Goal: Task Accomplishment & Management: Use online tool/utility

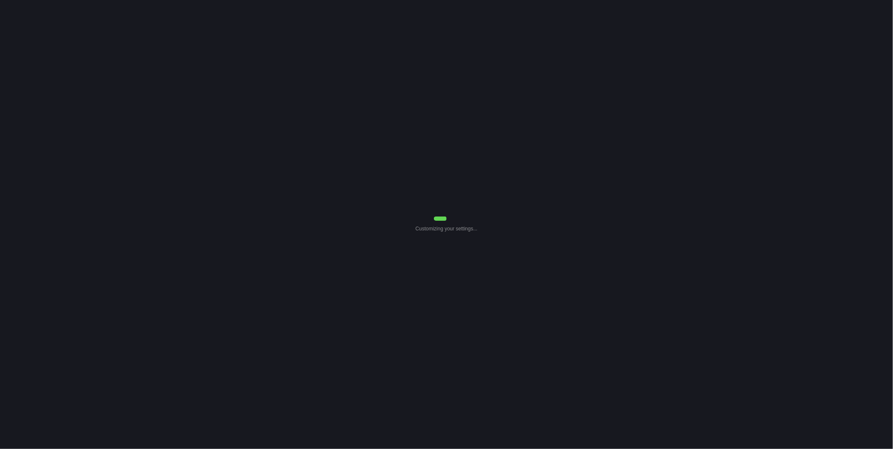
select select "0"
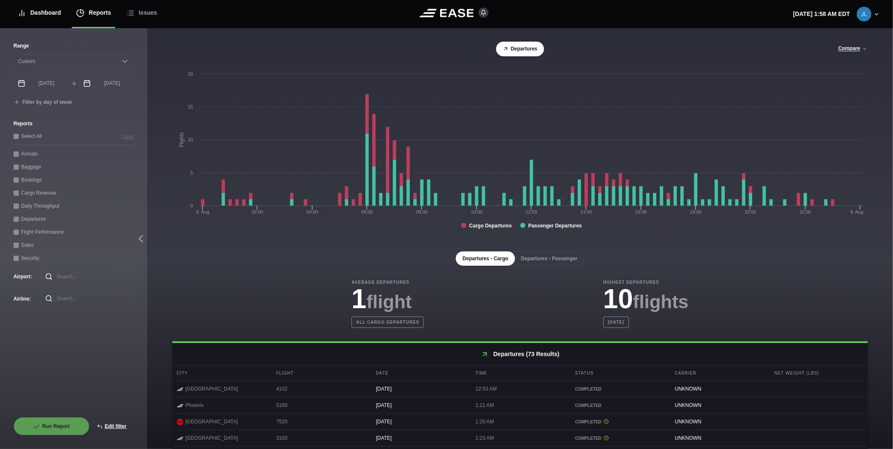
click at [36, 19] on div "Dashboard" at bounding box center [39, 13] width 43 height 28
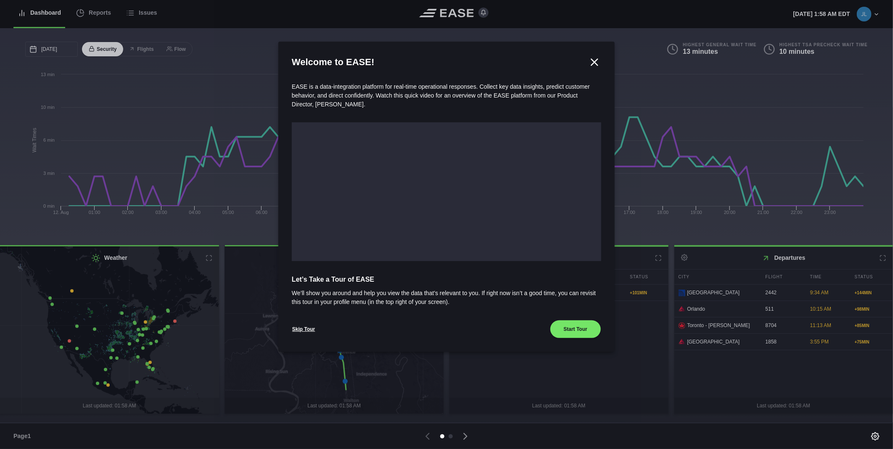
click at [91, 9] on div at bounding box center [446, 224] width 893 height 449
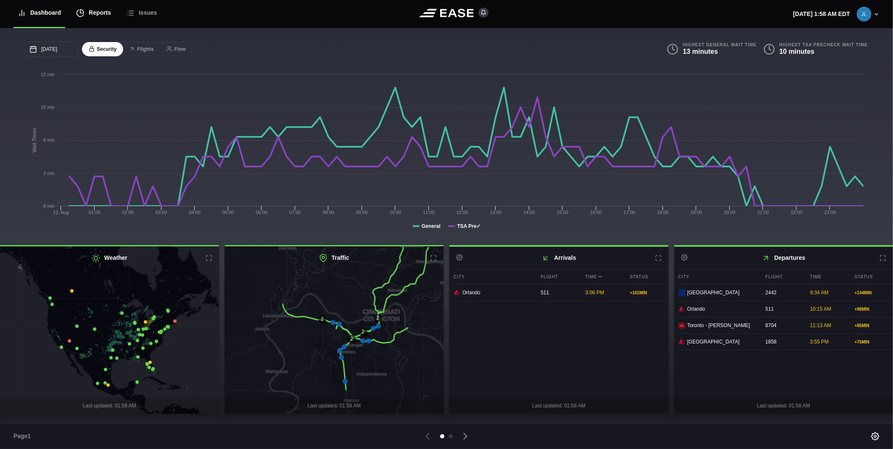
click at [90, 13] on div "Reports" at bounding box center [93, 13] width 35 height 28
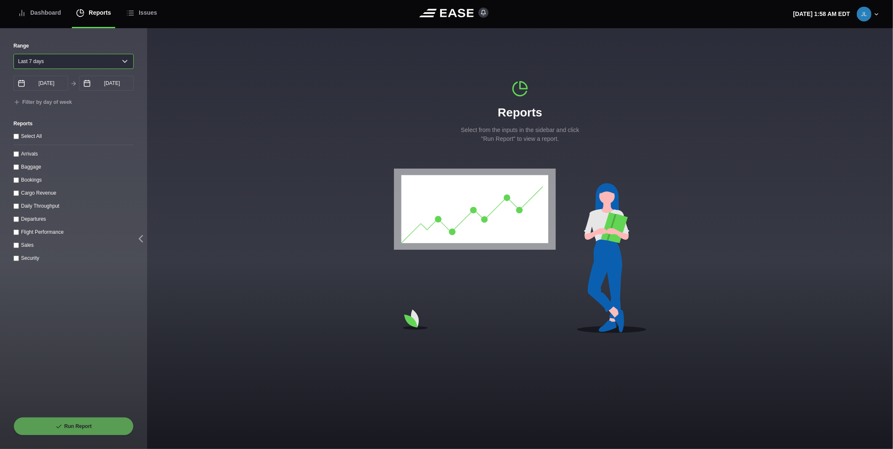
drag, startPoint x: 58, startPoint y: 59, endPoint x: 57, endPoint y: 64, distance: 5.1
click at [58, 59] on select "[DATE] Last 7 days Last 14 days Last 30 days Last 6 weeks" at bounding box center [73, 61] width 120 height 15
select select "1"
click at [13, 54] on select "[DATE] Last 7 days Last 14 days Last 30 days Last 6 weeks" at bounding box center [73, 61] width 120 height 15
type input "[DATE]"
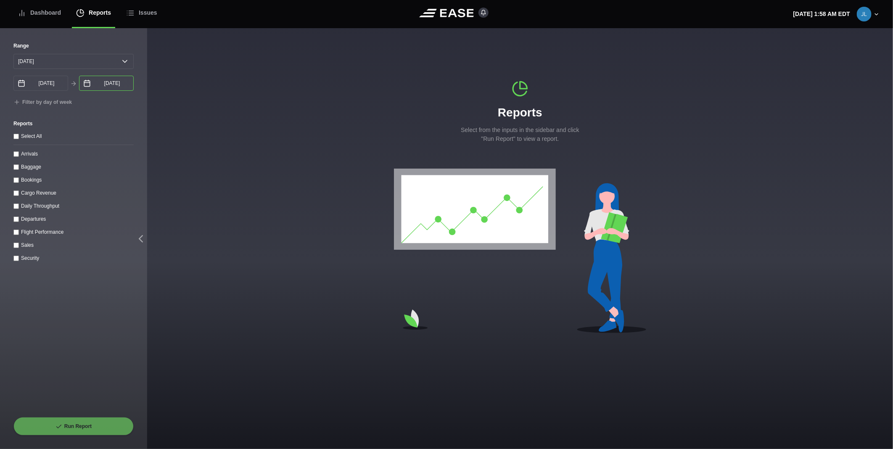
click at [98, 86] on input "[DATE]" at bounding box center [106, 83] width 55 height 15
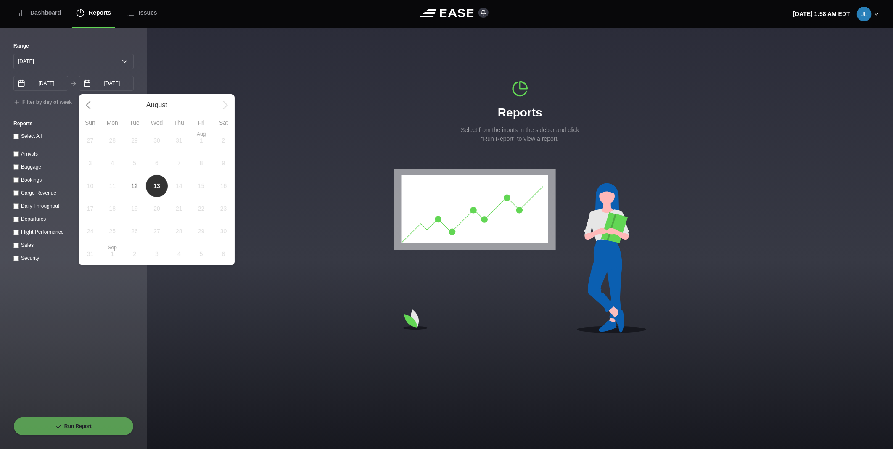
drag, startPoint x: 134, startPoint y: 185, endPoint x: 116, endPoint y: 185, distance: 17.6
click at [133, 185] on span "12" at bounding box center [134, 186] width 7 height 9
type input "[DATE]"
select select "0"
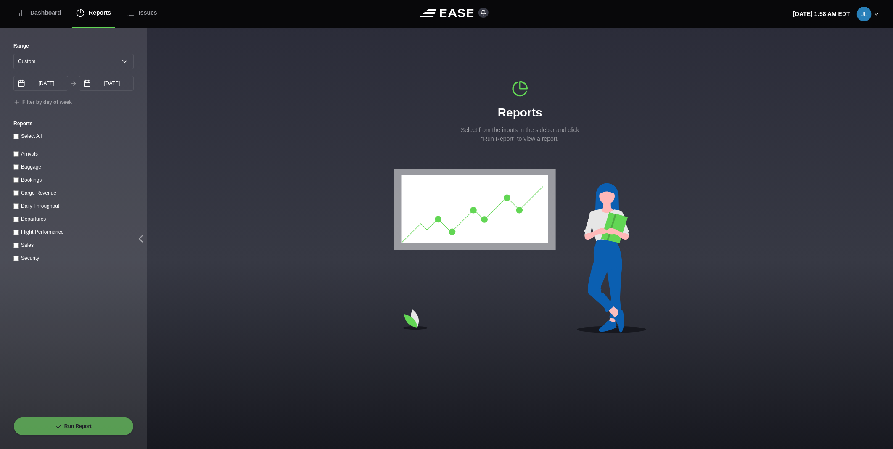
click at [18, 157] on input "Arrivals" at bounding box center [15, 153] width 5 height 5
checkbox input "true"
click at [62, 422] on button "Run Report" at bounding box center [73, 426] width 120 height 18
select select "0"
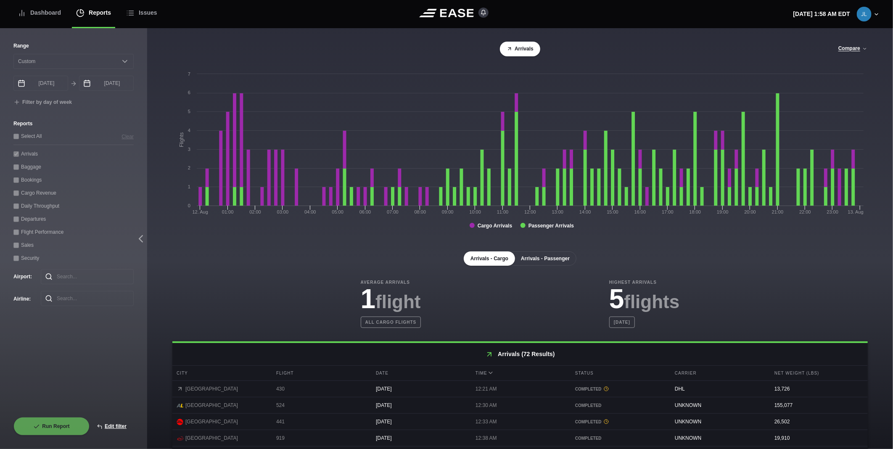
click at [543, 255] on button "Arrivals - Passenger" at bounding box center [545, 258] width 62 height 14
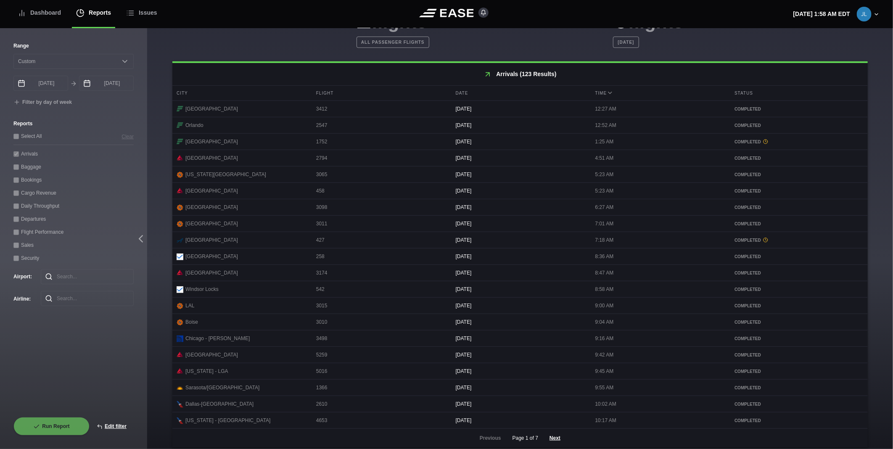
scroll to position [291, 0]
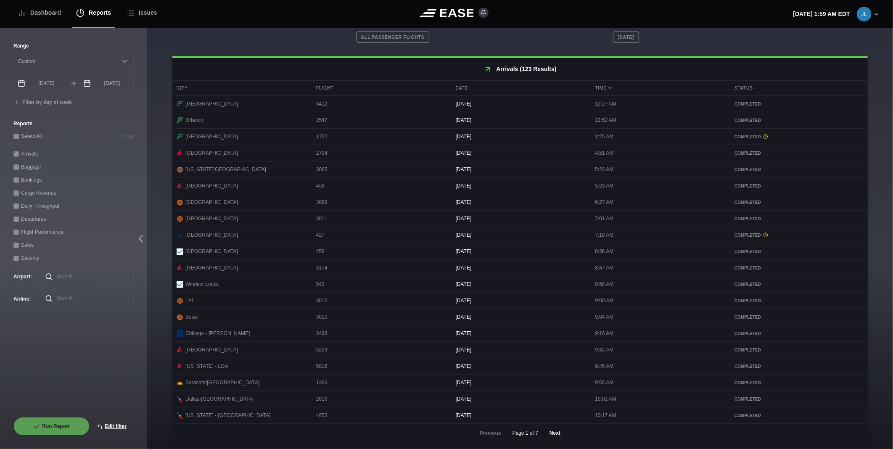
click at [552, 429] on button "Next" at bounding box center [554, 433] width 25 height 18
click at [553, 437] on button "Next" at bounding box center [554, 433] width 25 height 18
click at [550, 431] on button "Next" at bounding box center [554, 433] width 25 height 18
click at [548, 435] on button "Next" at bounding box center [554, 433] width 25 height 18
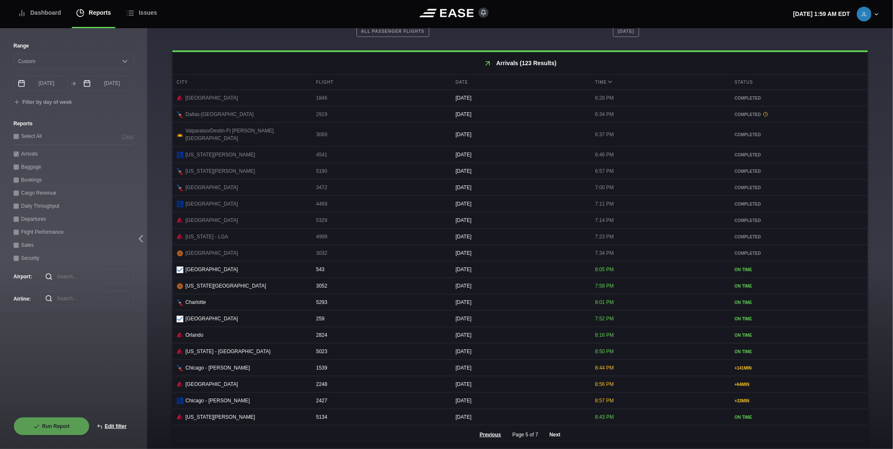
click at [552, 433] on button "Next" at bounding box center [554, 434] width 25 height 18
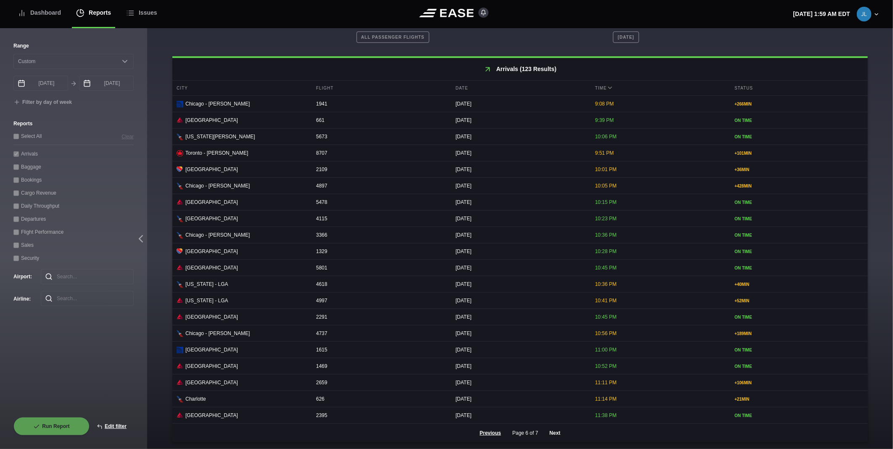
click at [548, 435] on button "Next" at bounding box center [554, 433] width 25 height 18
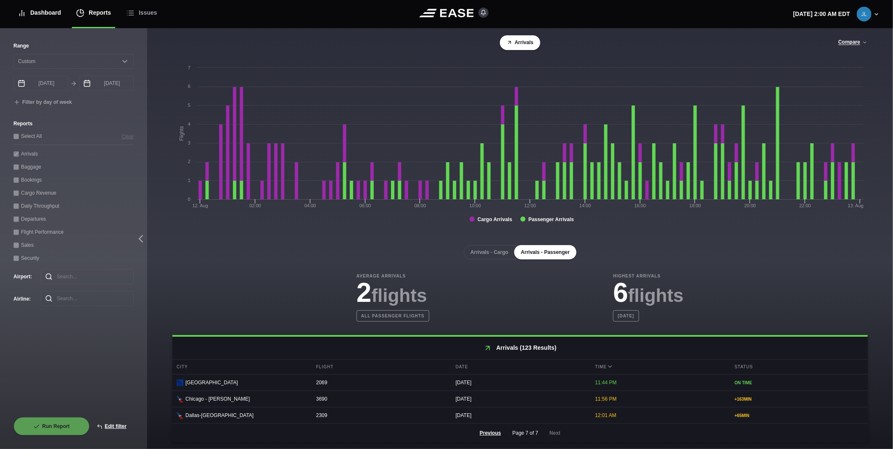
click at [41, 11] on div "Dashboard" at bounding box center [39, 13] width 43 height 28
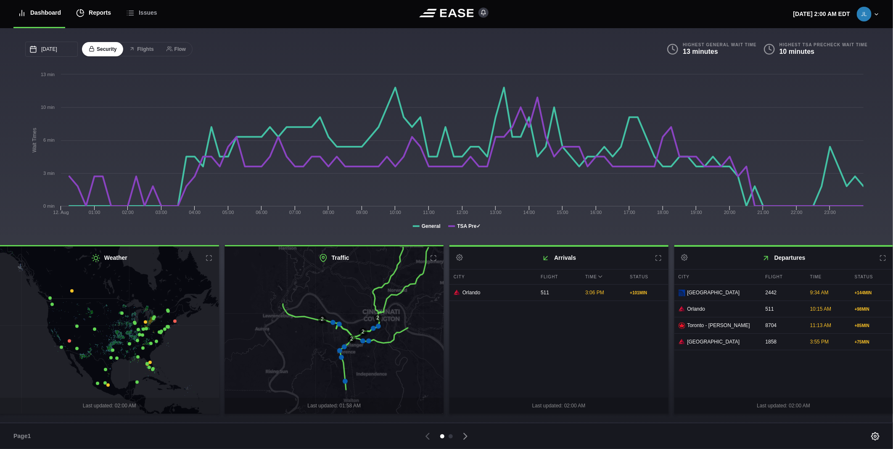
click at [94, 13] on div "Reports" at bounding box center [93, 13] width 35 height 28
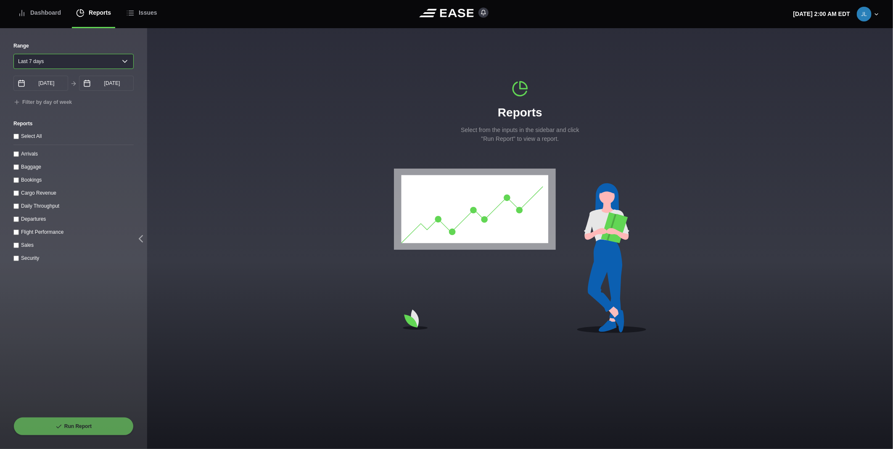
drag, startPoint x: 123, startPoint y: 63, endPoint x: 115, endPoint y: 66, distance: 8.3
click at [123, 63] on select "[DATE] Last 7 days Last 14 days Last 30 days Last 6 weeks" at bounding box center [73, 61] width 120 height 15
select select "1"
click at [13, 54] on select "[DATE] Last 7 days Last 14 days Last 30 days Last 6 weeks" at bounding box center [73, 61] width 120 height 15
type input "[DATE]"
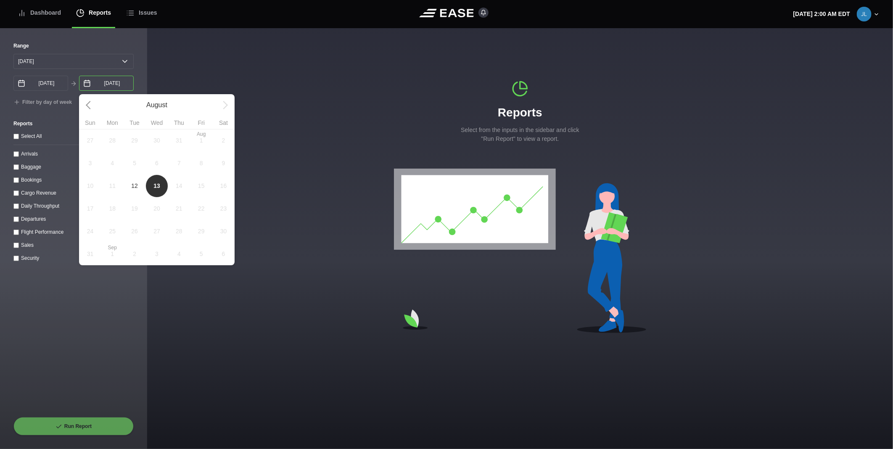
click at [94, 82] on input "[DATE]" at bounding box center [106, 83] width 55 height 15
click at [136, 184] on span "12" at bounding box center [134, 186] width 7 height 9
type input "[DATE]"
select select "0"
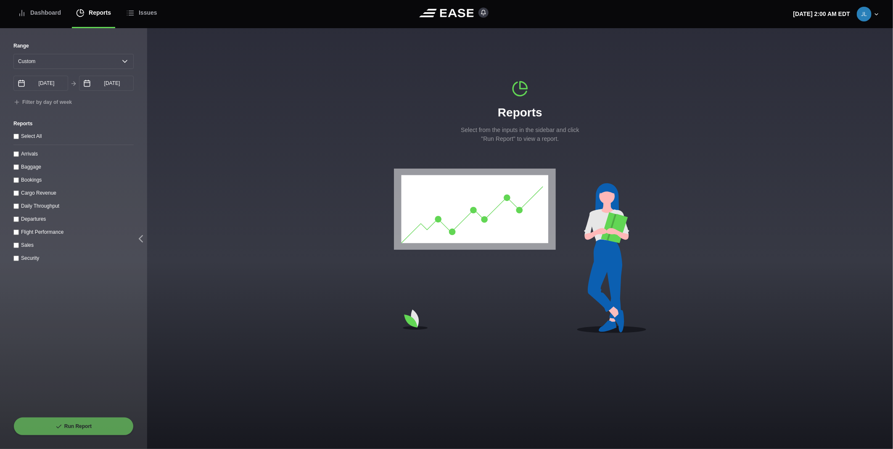
click at [17, 220] on input "Departures" at bounding box center [15, 218] width 5 height 5
checkbox input "true"
click at [79, 426] on button "Run Report" at bounding box center [73, 426] width 120 height 18
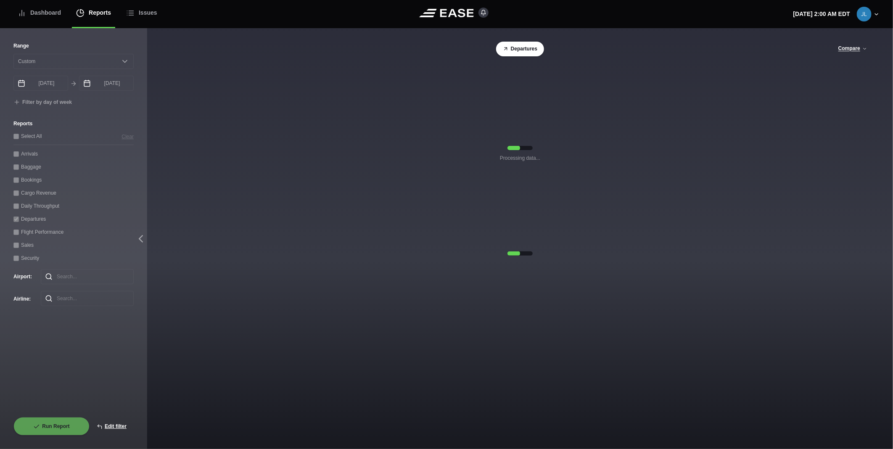
select select "0"
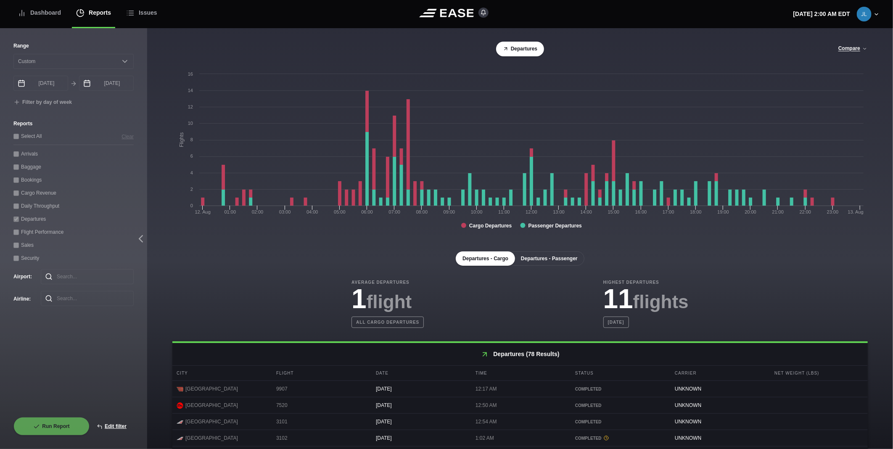
click at [544, 258] on button "Departures - Passenger" at bounding box center [549, 258] width 70 height 14
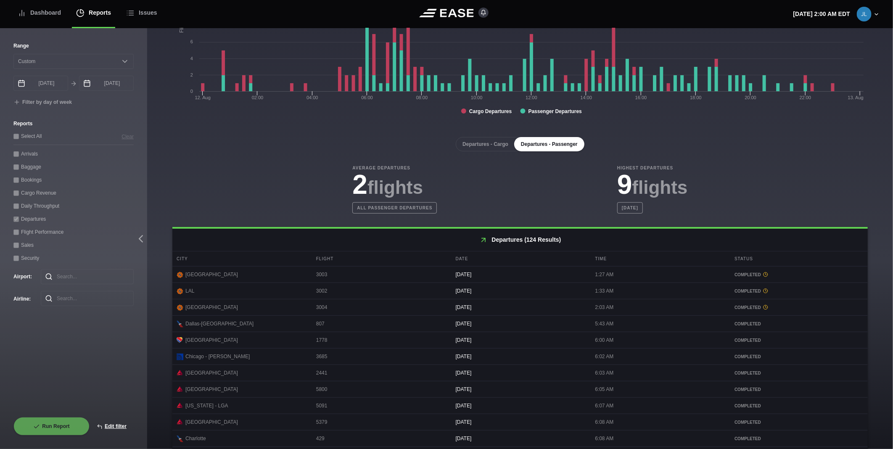
scroll to position [291, 0]
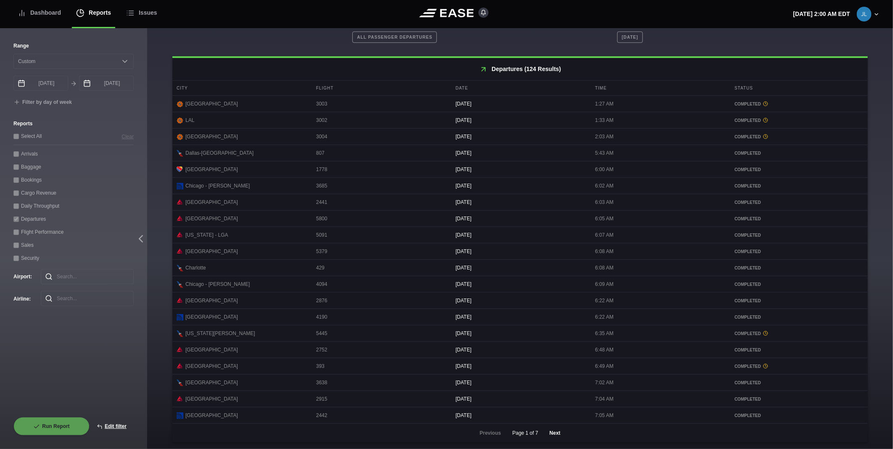
click at [552, 432] on button "Next" at bounding box center [554, 433] width 25 height 18
click at [545, 432] on button "Next" at bounding box center [554, 433] width 25 height 18
click at [552, 432] on button "Next" at bounding box center [554, 433] width 25 height 18
click at [552, 430] on button "Next" at bounding box center [554, 433] width 25 height 18
click at [552, 431] on button "Next" at bounding box center [554, 433] width 25 height 18
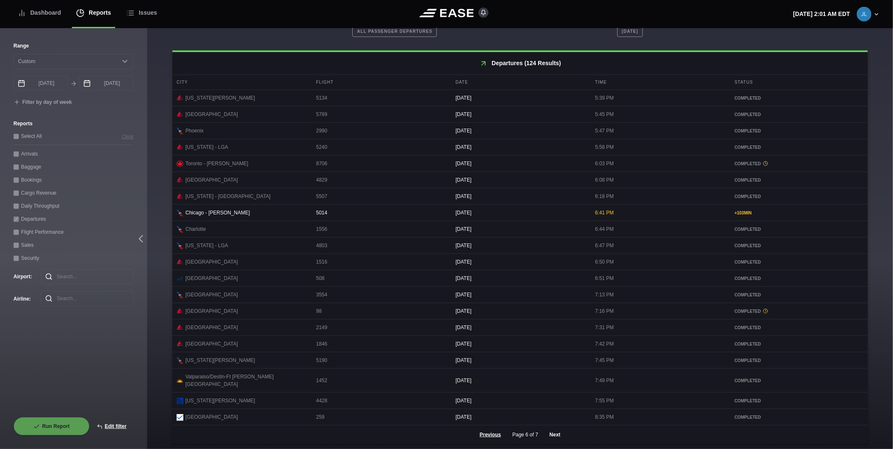
click at [553, 436] on button "Next" at bounding box center [554, 434] width 25 height 18
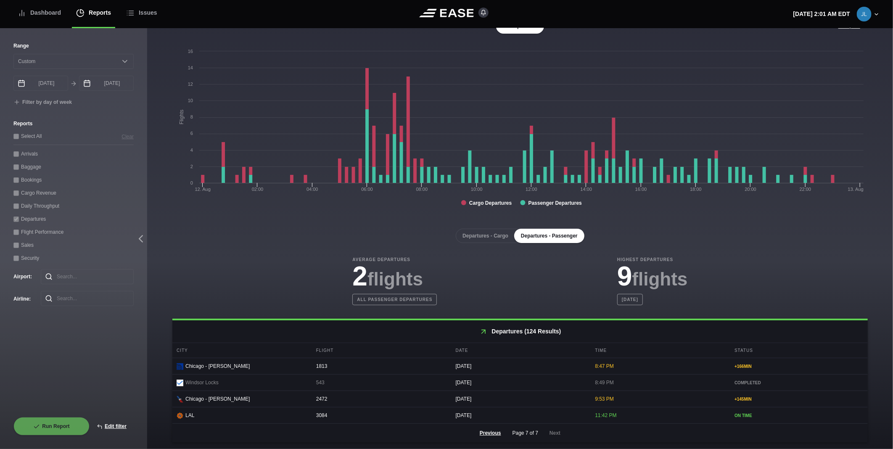
scroll to position [26, 0]
click at [50, 11] on div "Dashboard" at bounding box center [39, 13] width 43 height 28
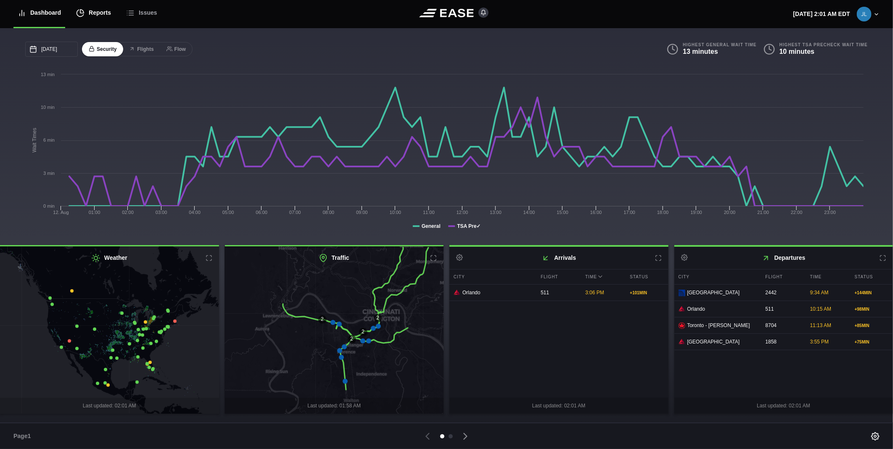
click at [79, 11] on icon at bounding box center [80, 13] width 7 height 7
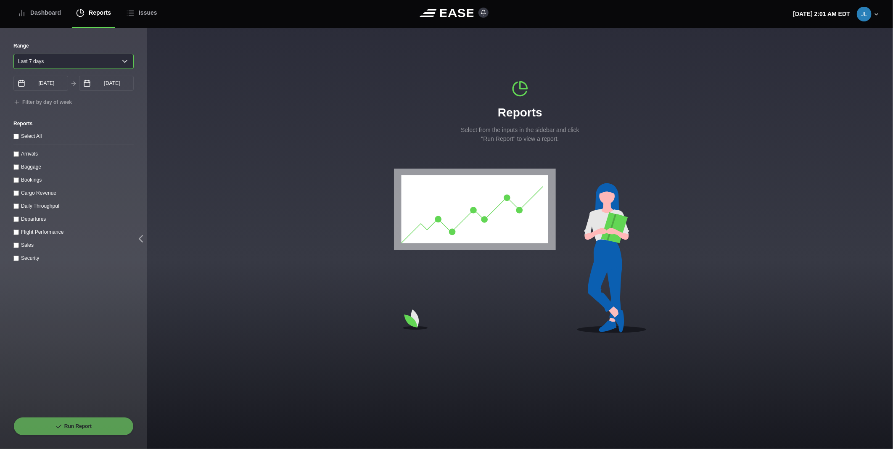
click at [40, 58] on select "[DATE] Last 7 days Last 14 days Last 30 days Last 6 weeks" at bounding box center [73, 61] width 120 height 15
select select "30"
click at [13, 54] on select "[DATE] Last 7 days Last 14 days Last 30 days Last 6 weeks" at bounding box center [73, 61] width 120 height 15
type input "[DATE]"
click at [14, 209] on throughput "Daily Throughput" at bounding box center [15, 205] width 5 height 5
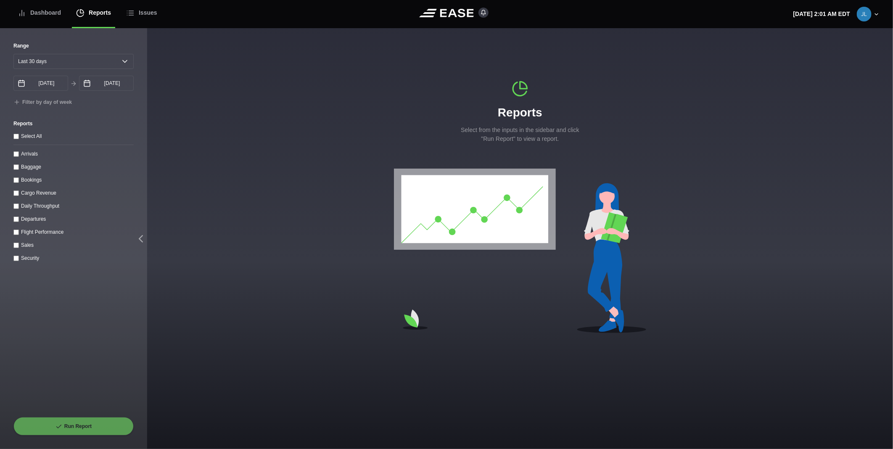
checkbox throughput "true"
click at [86, 427] on button "Run Report" at bounding box center [73, 426] width 120 height 18
select select "30"
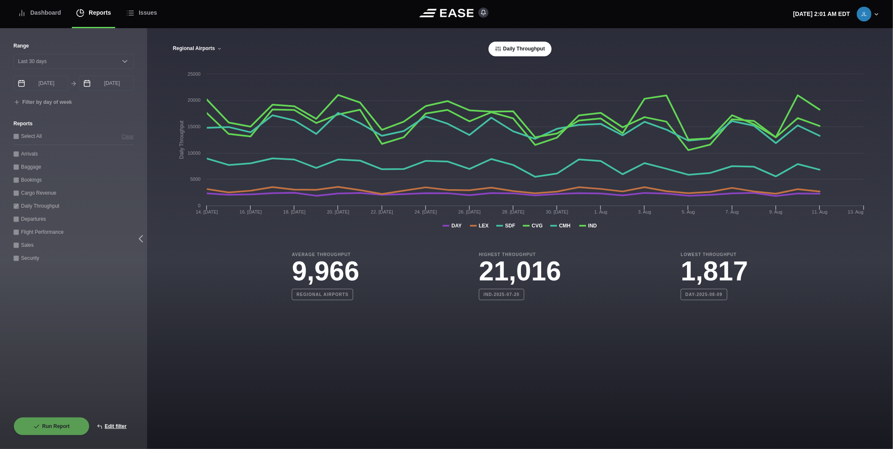
click at [211, 48] on button "Regional Airports" at bounding box center [197, 49] width 50 height 6
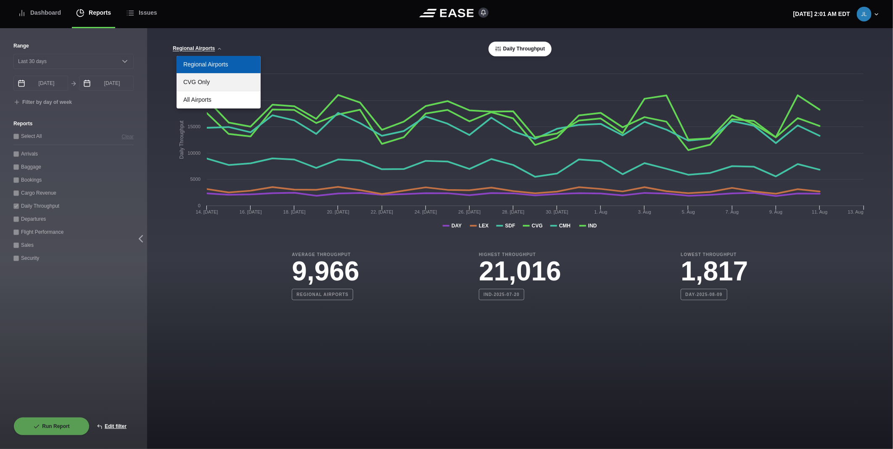
click at [204, 81] on link "CVG Only" at bounding box center [218, 82] width 84 height 17
